Goal: Task Accomplishment & Management: Manage account settings

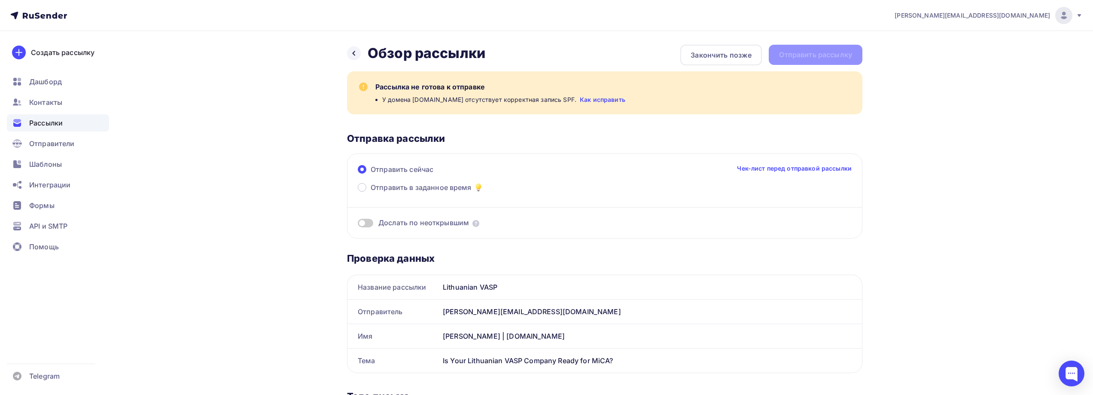
click at [595, 100] on link "Как исправить" at bounding box center [603, 99] width 46 height 9
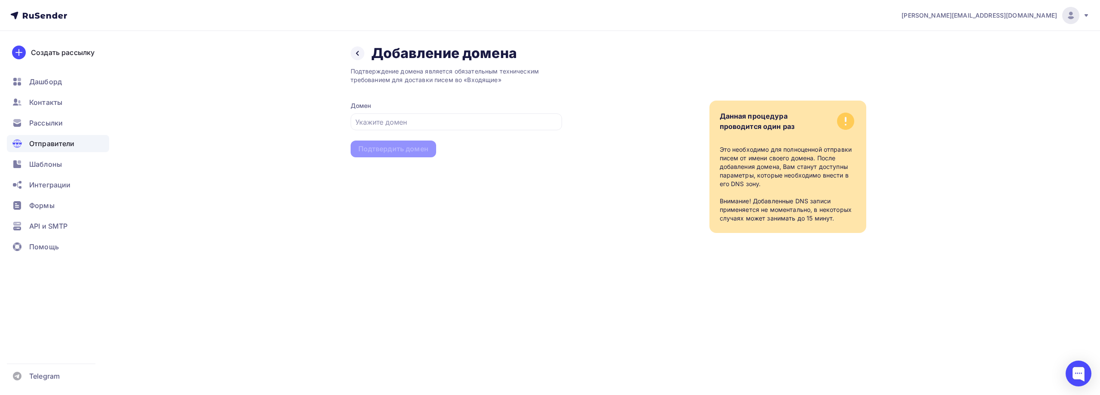
click at [60, 140] on span "Отправители" at bounding box center [52, 143] width 46 height 10
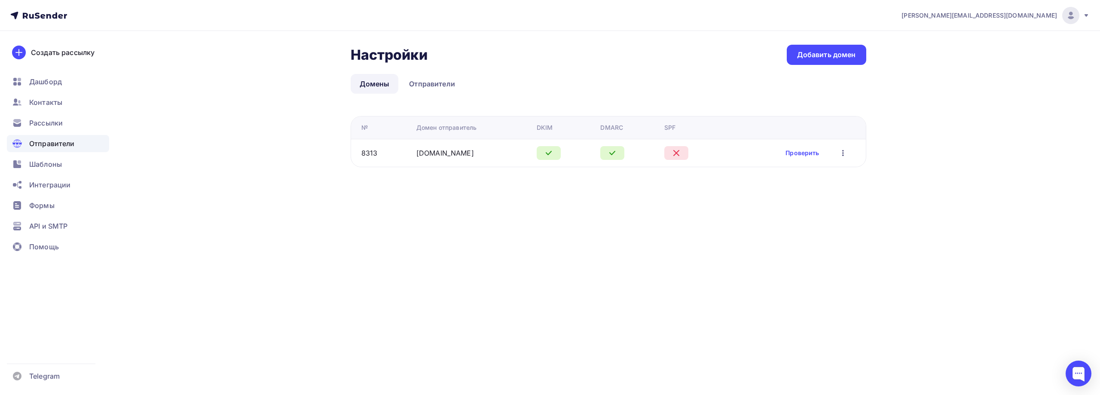
click at [671, 152] on icon at bounding box center [676, 153] width 10 height 10
click at [812, 152] on link "Проверить" at bounding box center [802, 153] width 34 height 9
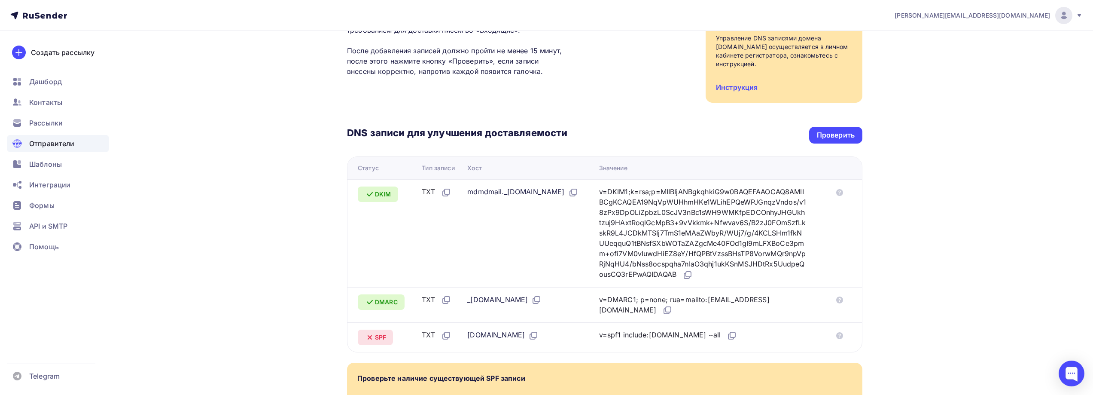
scroll to position [218, 0]
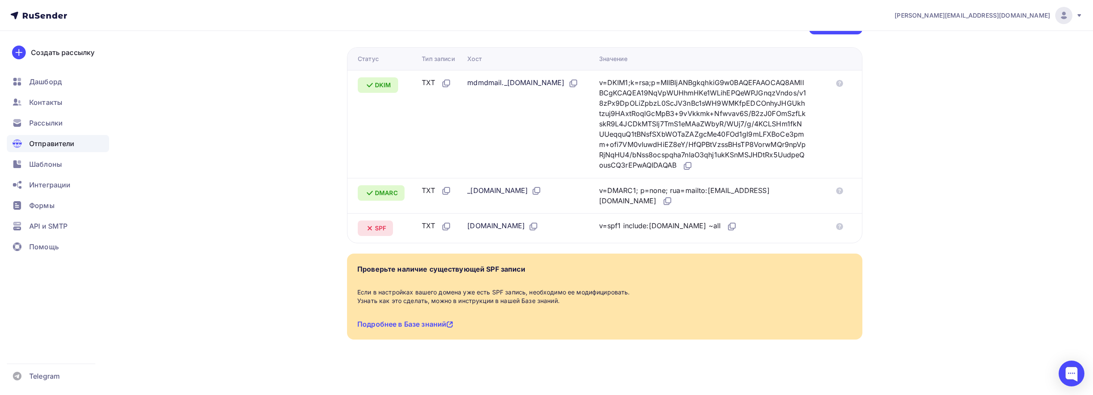
click at [653, 228] on div "v=spf1 include:[DOMAIN_NAME] ~all" at bounding box center [668, 225] width 138 height 11
click at [627, 230] on div "v=spf1 include:[DOMAIN_NAME] ~all" at bounding box center [668, 225] width 138 height 11
click at [281, 130] on div "Назад [DOMAIN_NAME] Не подтвержден Подтверждение домена Подтверждение домена яв…" at bounding box center [547, 104] width 704 height 582
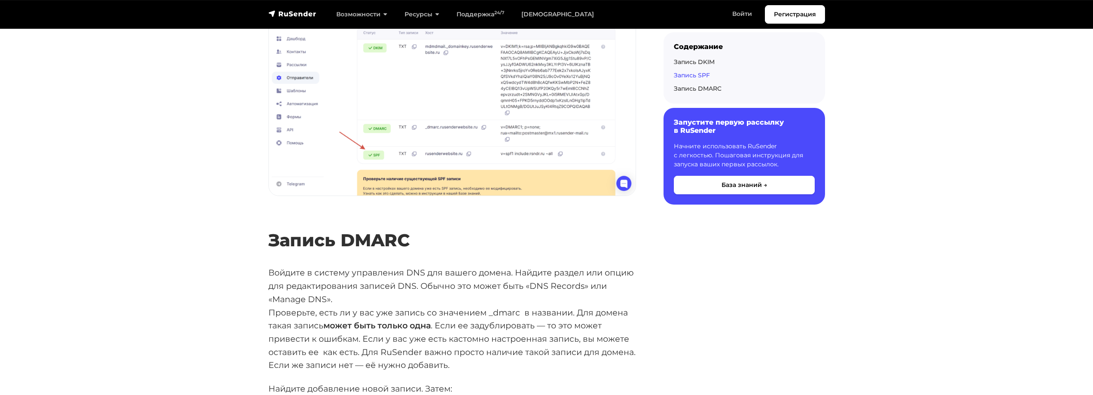
scroll to position [2277, 0]
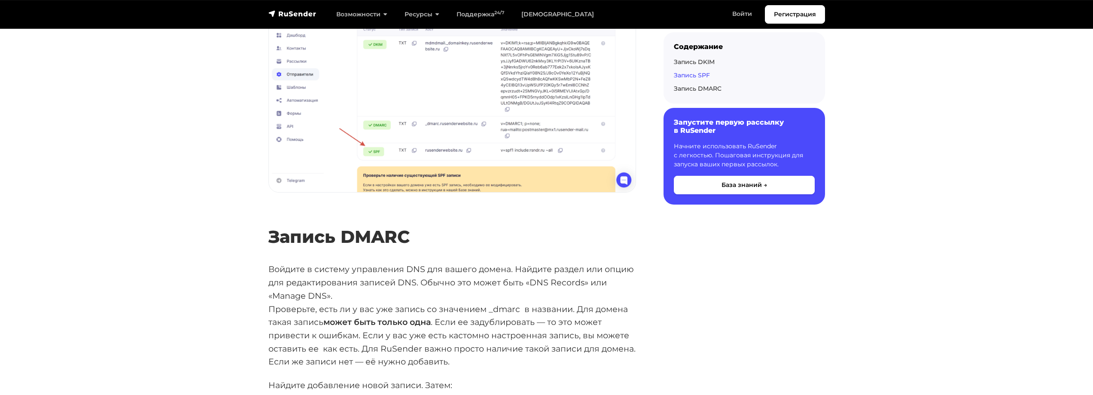
drag, startPoint x: 264, startPoint y: 124, endPoint x: 544, endPoint y: 274, distance: 317.7
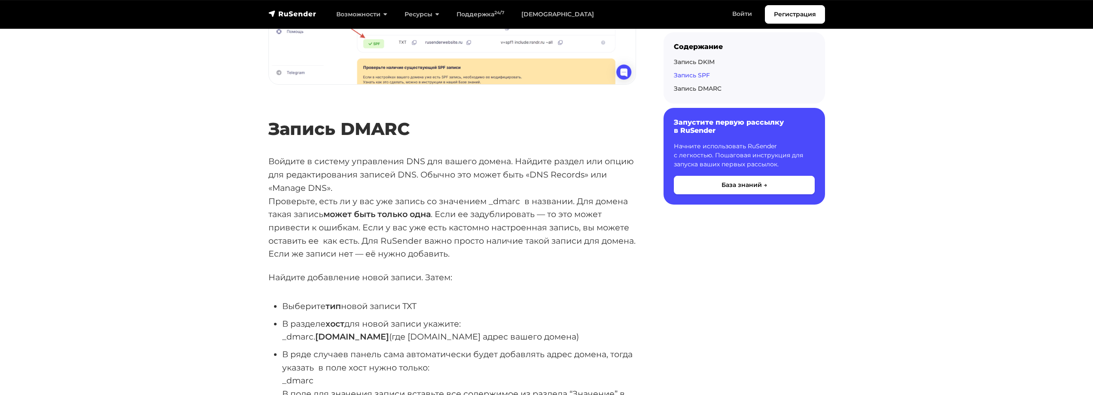
scroll to position [2267, 0]
